Goal: Find specific page/section: Find specific page/section

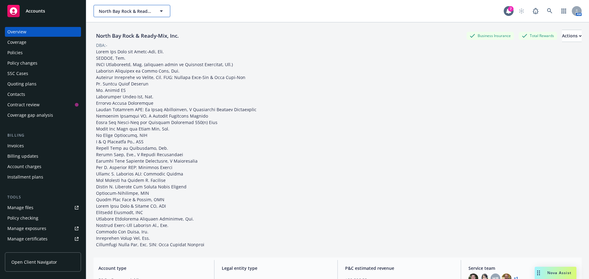
click at [117, 10] on span "North Bay Rock & Ready-Mix, Inc." at bounding box center [125, 11] width 53 height 6
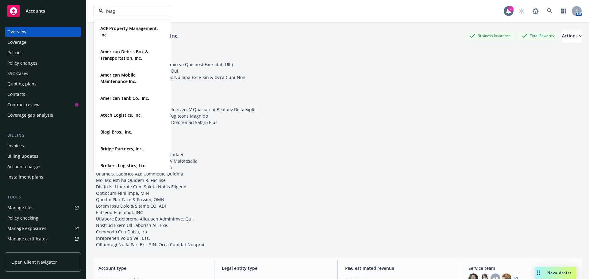
type input "biagi"
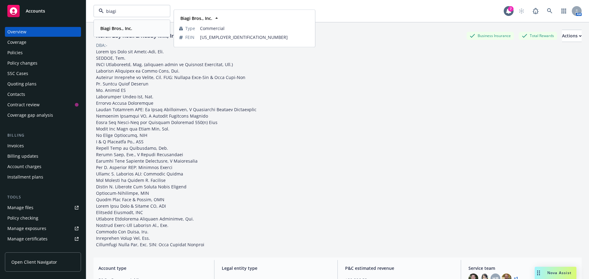
click at [112, 27] on strong "Biagi Bros., Inc." at bounding box center [116, 28] width 32 height 6
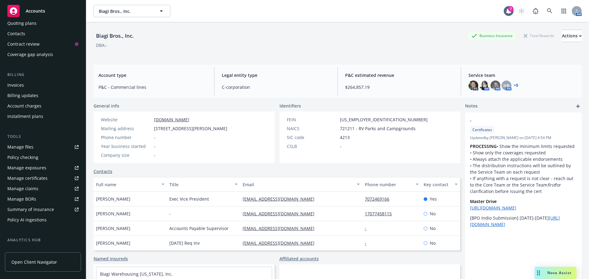
scroll to position [61, 0]
click at [27, 179] on div "Manage certificates" at bounding box center [27, 178] width 40 height 10
